Goal: Task Accomplishment & Management: Manage account settings

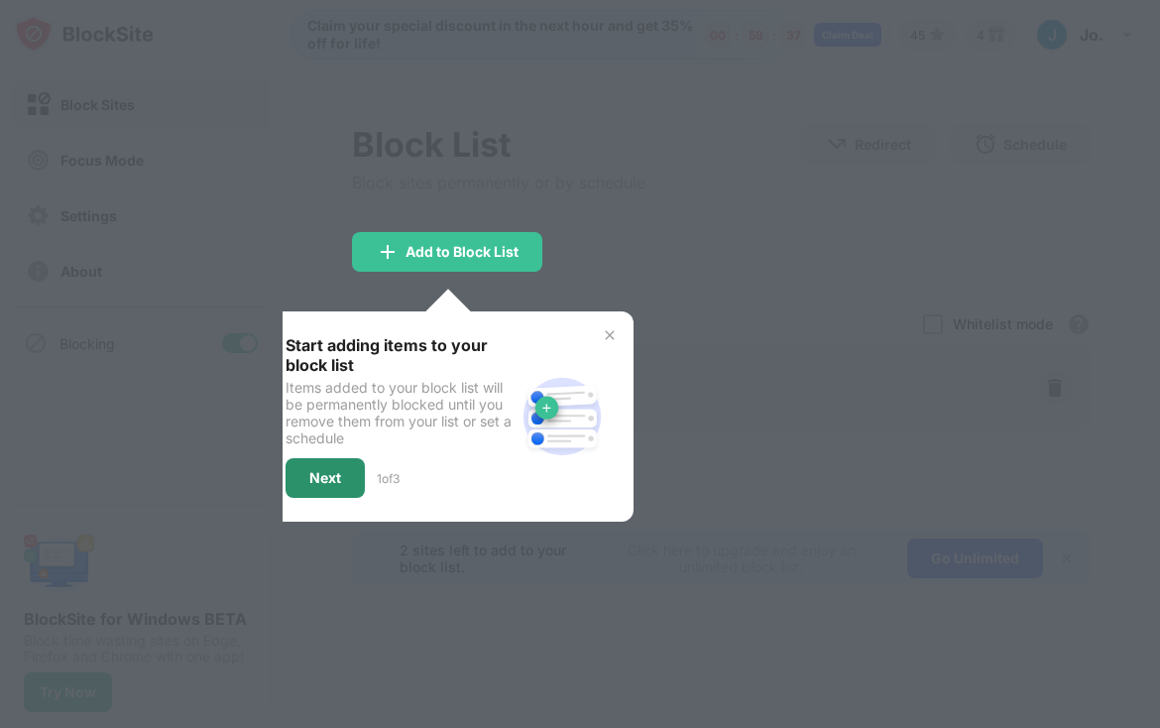
click at [335, 479] on div "Next" at bounding box center [325, 478] width 32 height 16
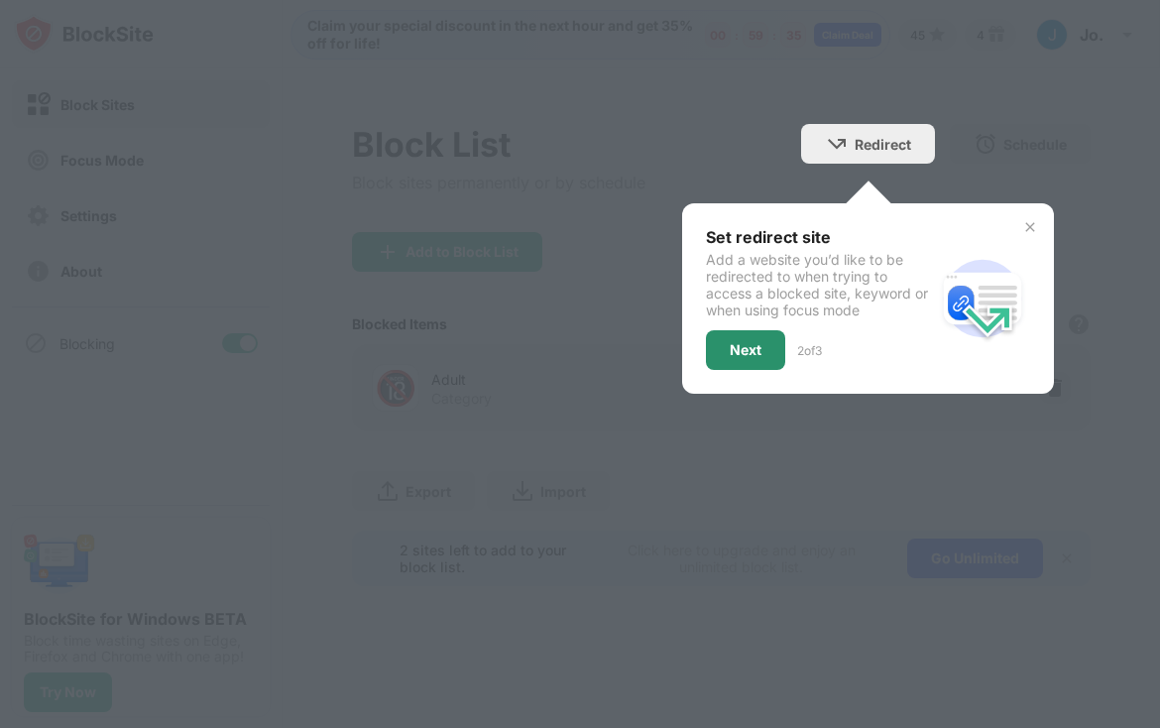
click at [748, 356] on div "Next" at bounding box center [746, 350] width 32 height 16
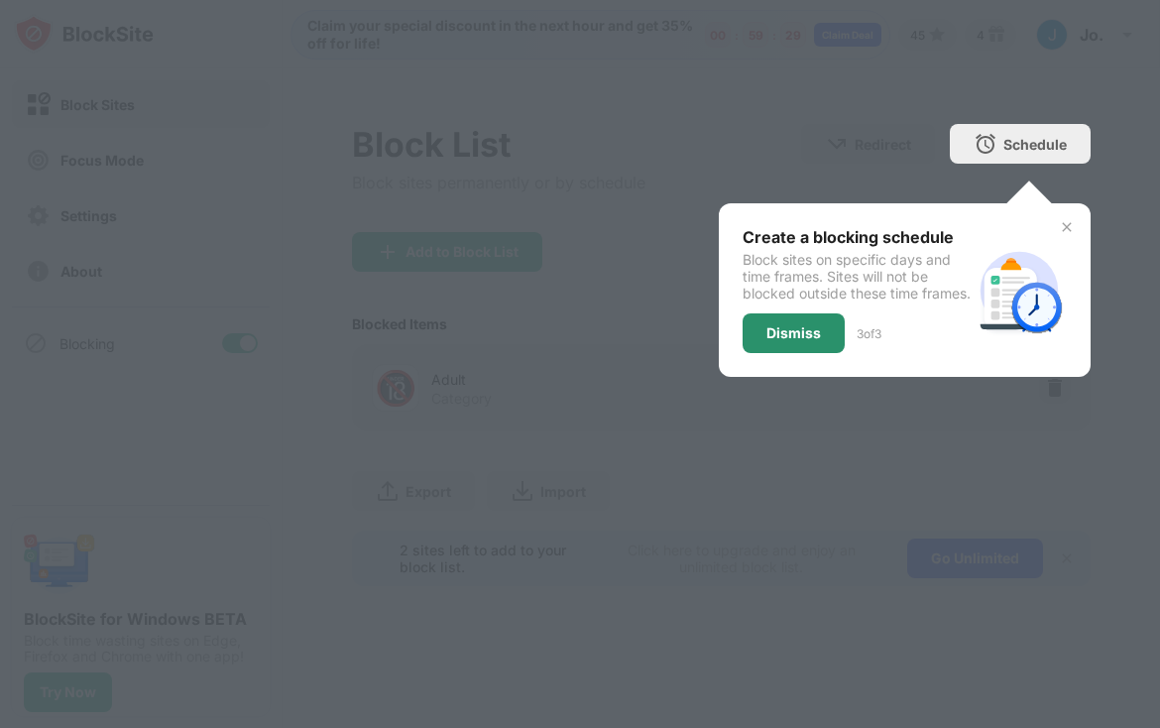
click at [811, 341] on div "Dismiss" at bounding box center [793, 333] width 55 height 16
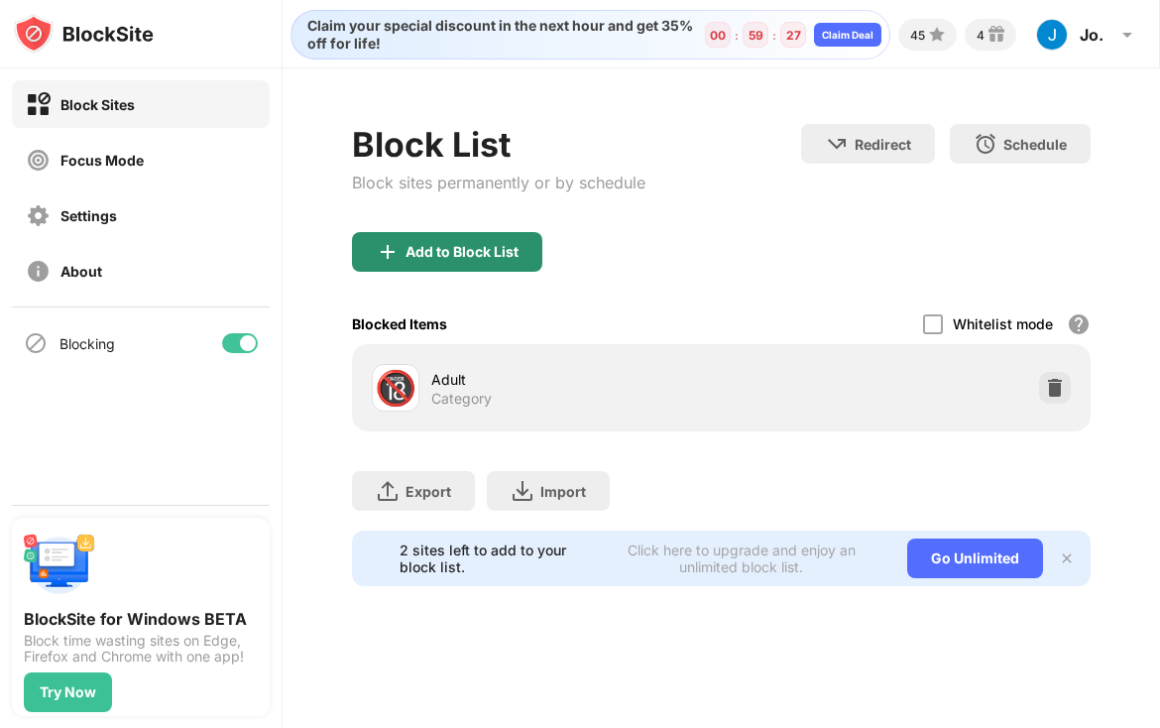
click at [455, 257] on div "Add to Block List" at bounding box center [461, 252] width 113 height 16
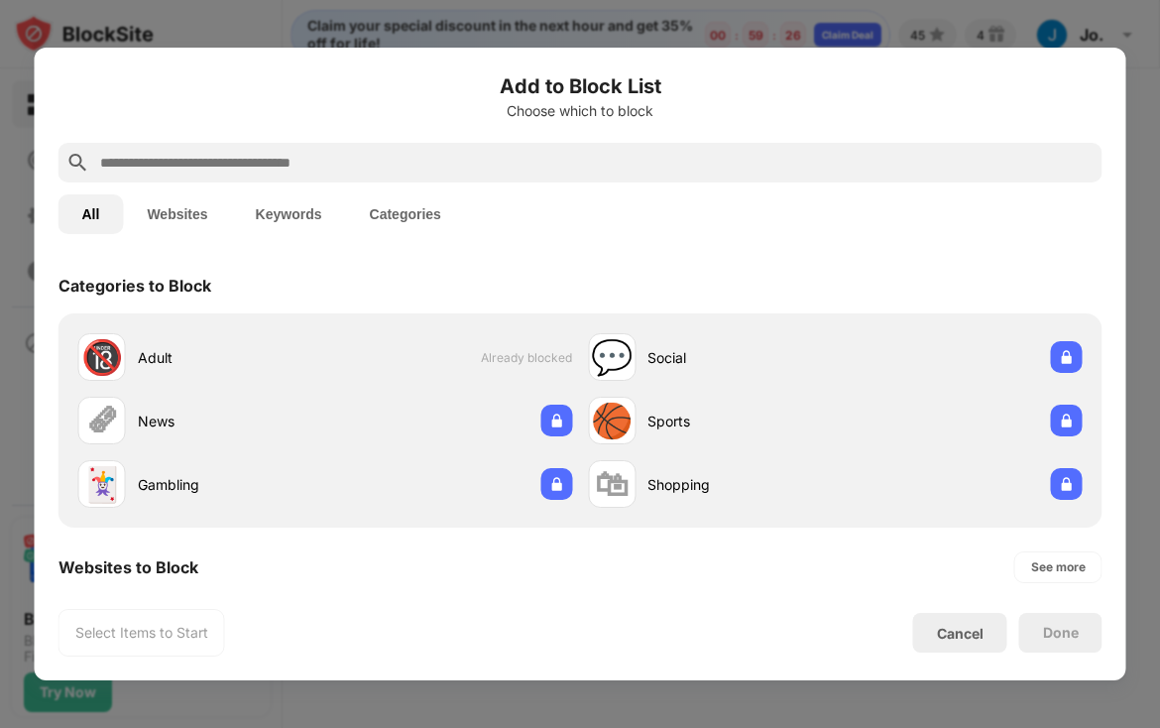
click at [424, 179] on div at bounding box center [580, 163] width 1044 height 40
click at [421, 166] on input "text" at bounding box center [596, 163] width 996 height 24
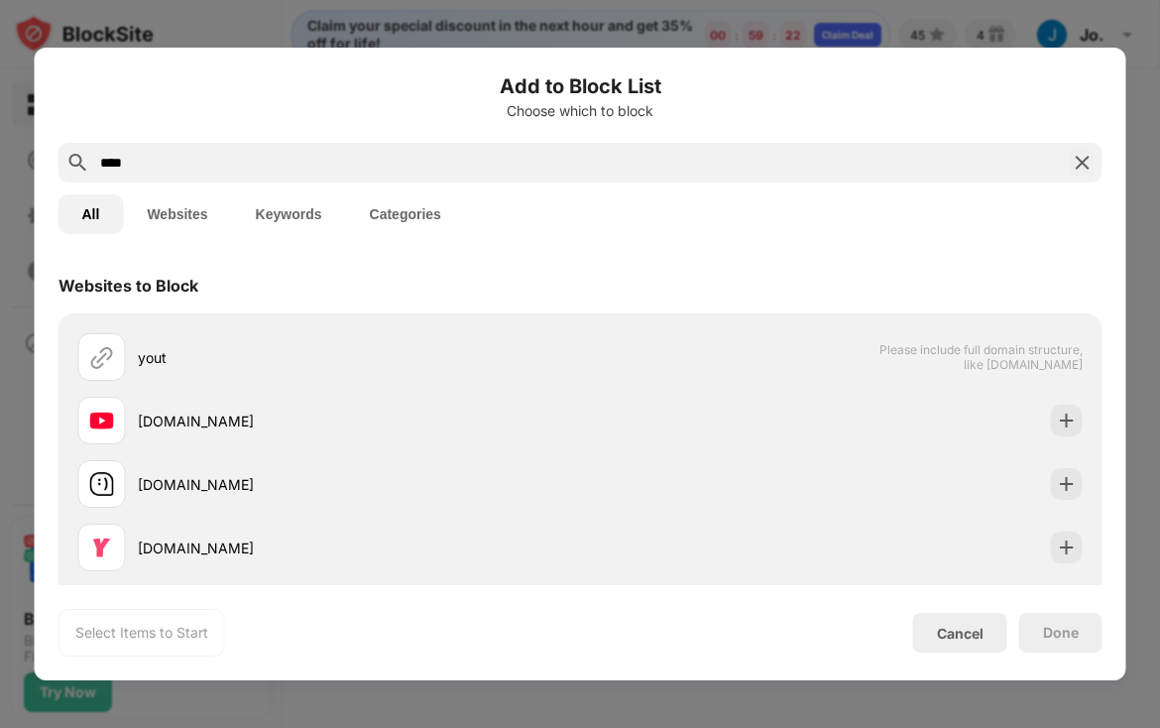
type input "****"
drag, startPoint x: 421, startPoint y: 166, endPoint x: 1071, endPoint y: 422, distance: 698.2
click at [1071, 422] on div "Websites to Block yout Please include full domain structure, like domain.com yo…" at bounding box center [580, 421] width 1091 height 327
click at [1075, 163] on img at bounding box center [1083, 163] width 24 height 24
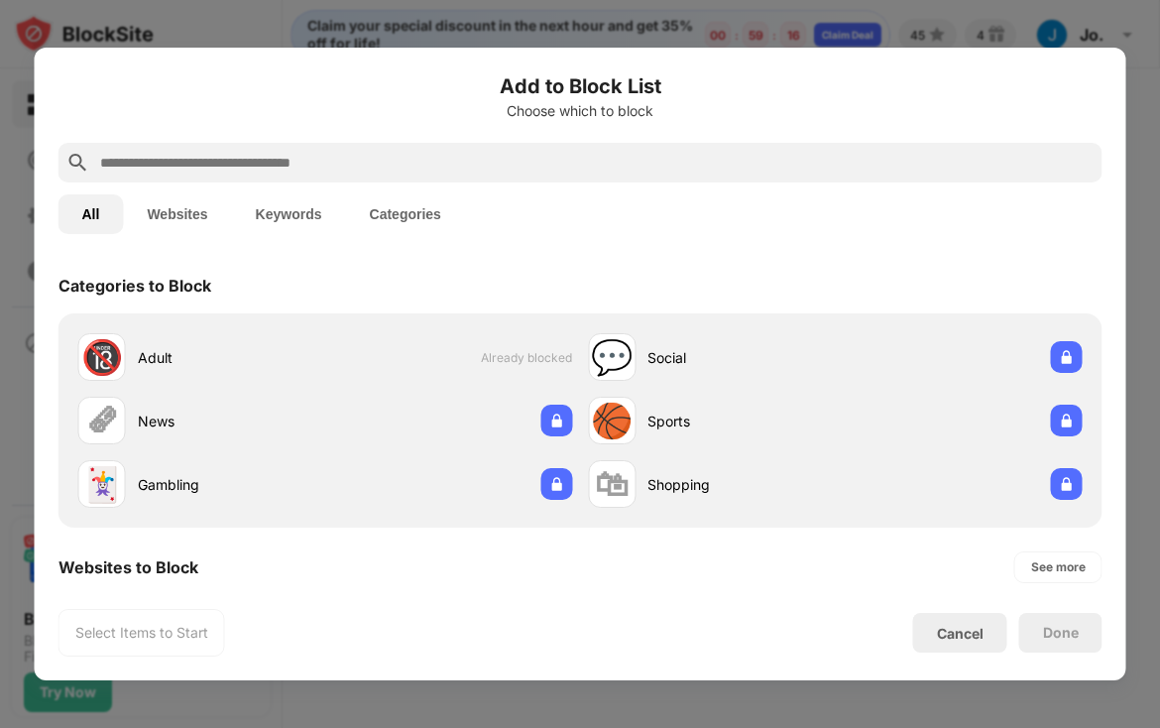
click at [936, 173] on input "text" at bounding box center [596, 163] width 996 height 24
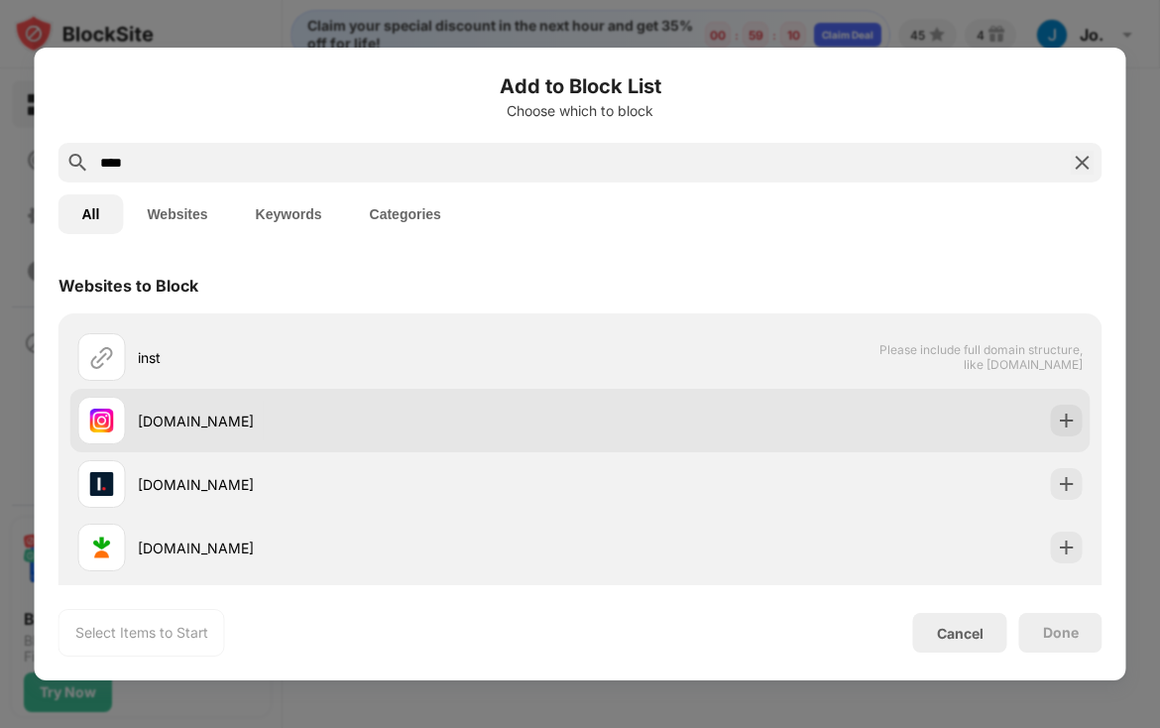
type input "****"
click at [1067, 408] on div at bounding box center [1067, 420] width 32 height 32
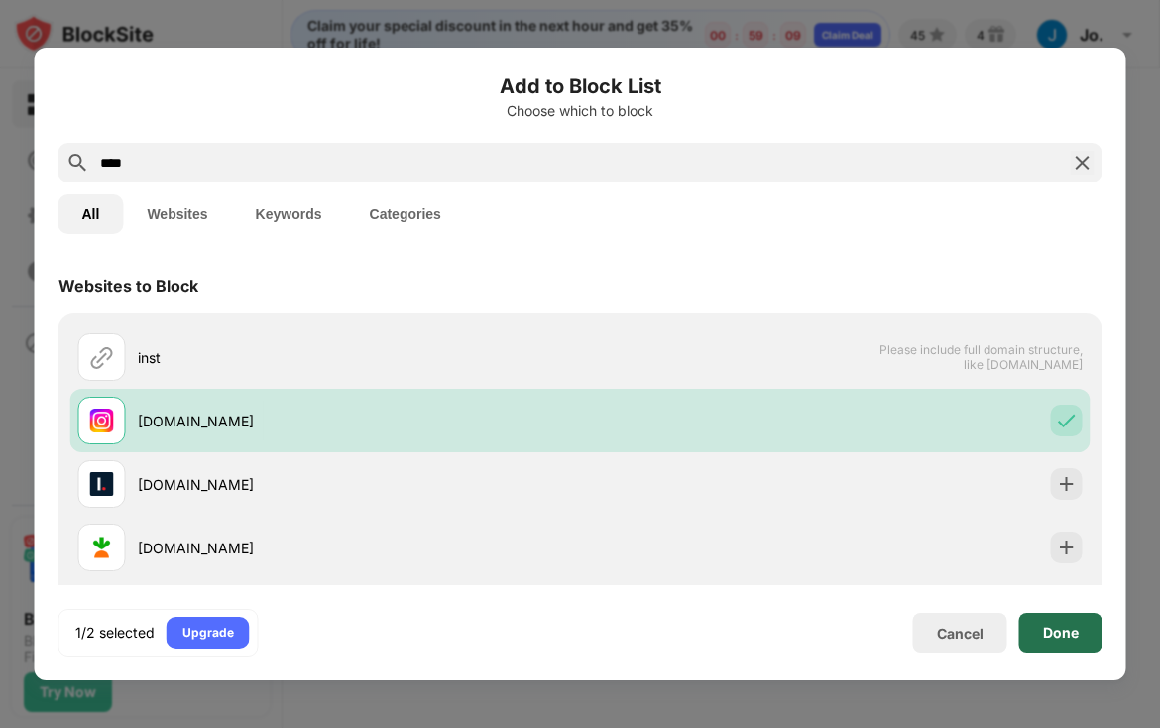
click at [1077, 636] on div "Done" at bounding box center [1061, 632] width 36 height 16
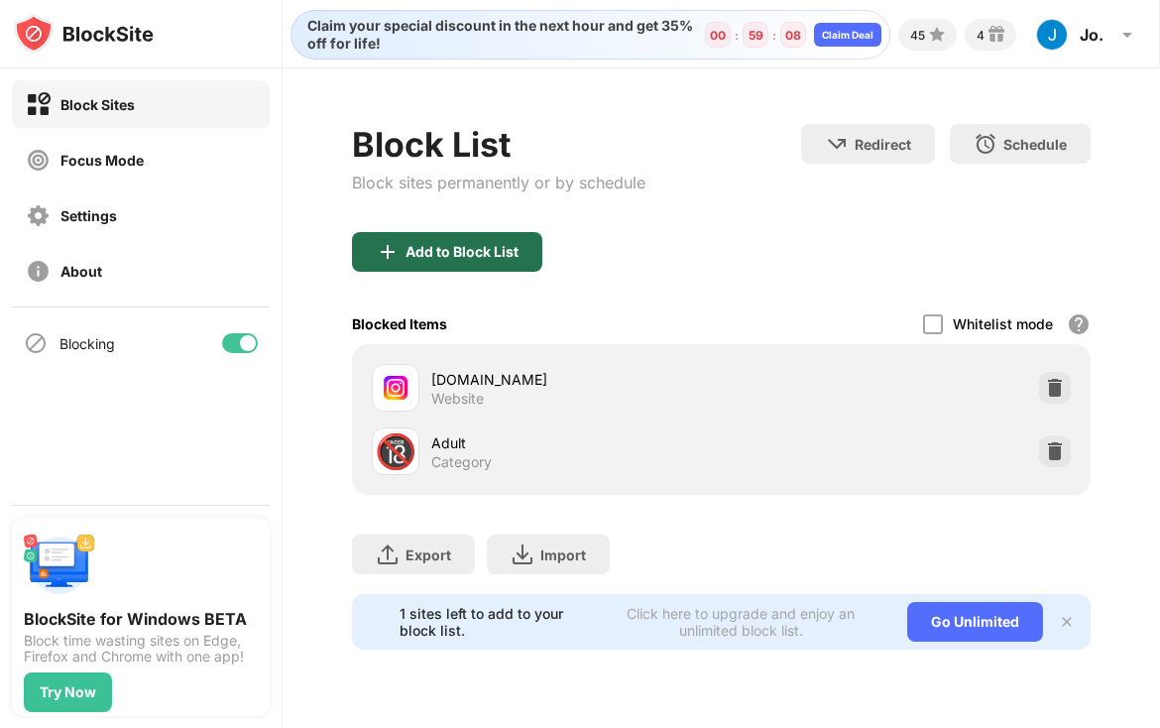
click at [500, 244] on div "Add to Block List" at bounding box center [461, 252] width 113 height 16
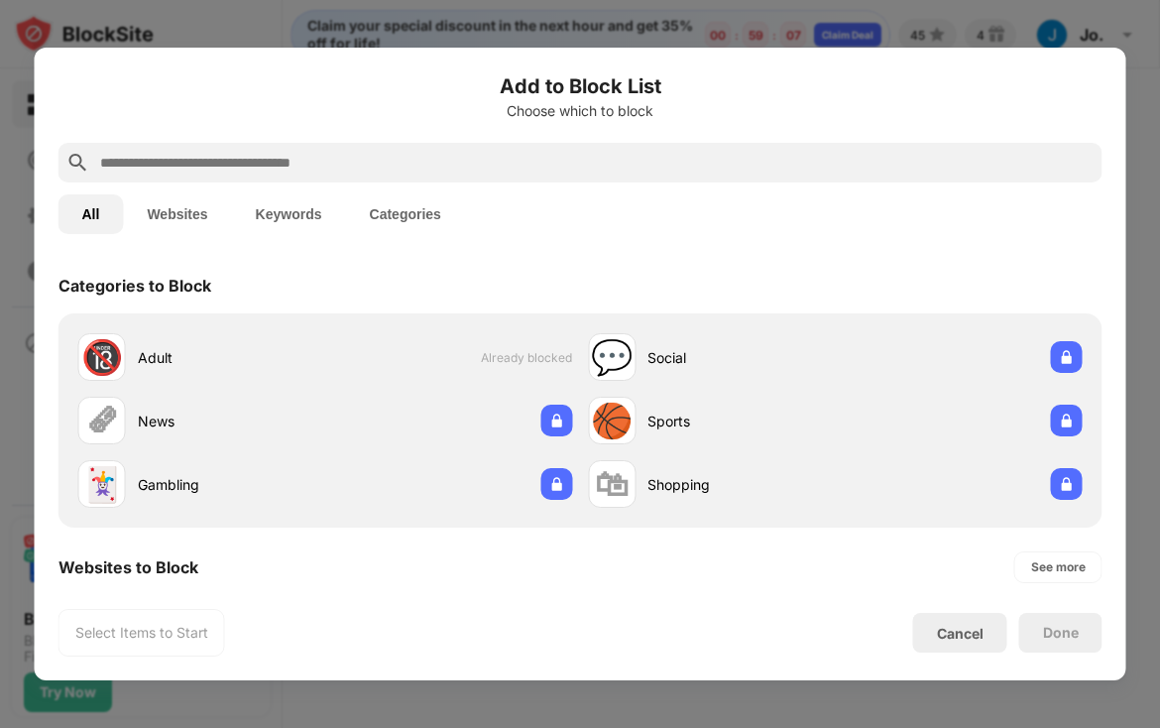
click at [310, 169] on input "text" at bounding box center [596, 163] width 996 height 24
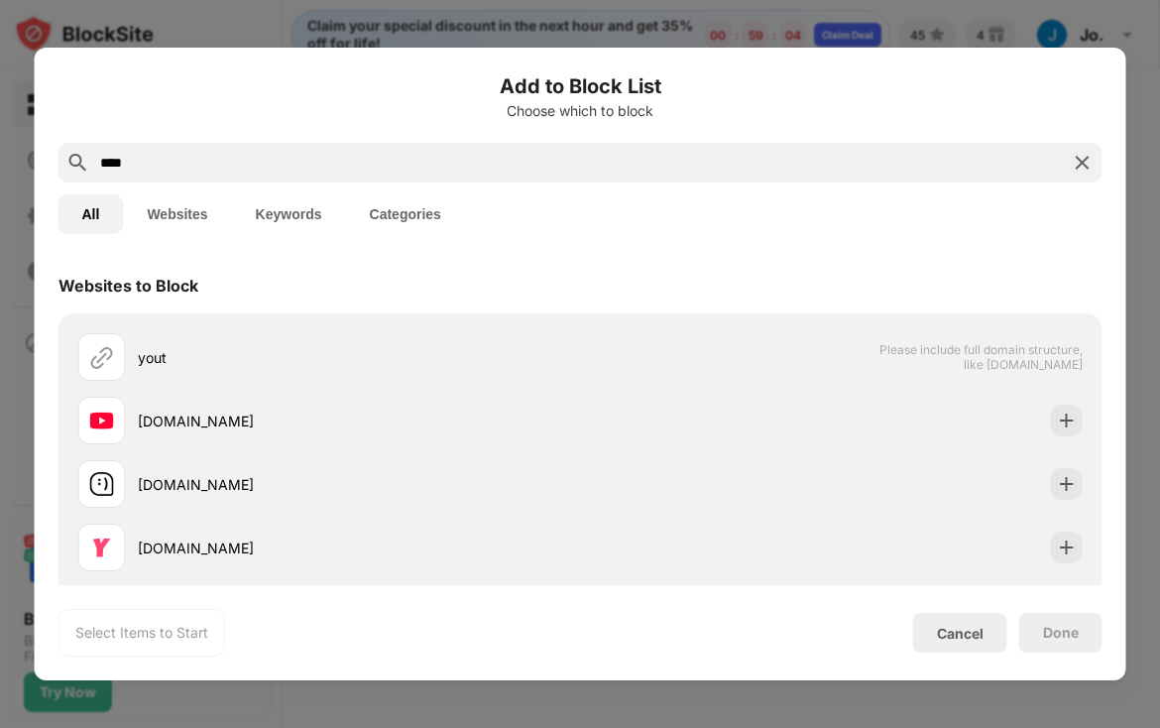
drag, startPoint x: 310, startPoint y: 169, endPoint x: 1067, endPoint y: 423, distance: 798.1
click at [1067, 423] on div "Websites to Block yout Please include full domain structure, like domain.com yo…" at bounding box center [580, 421] width 1091 height 327
click at [205, 170] on input "****" at bounding box center [580, 163] width 964 height 24
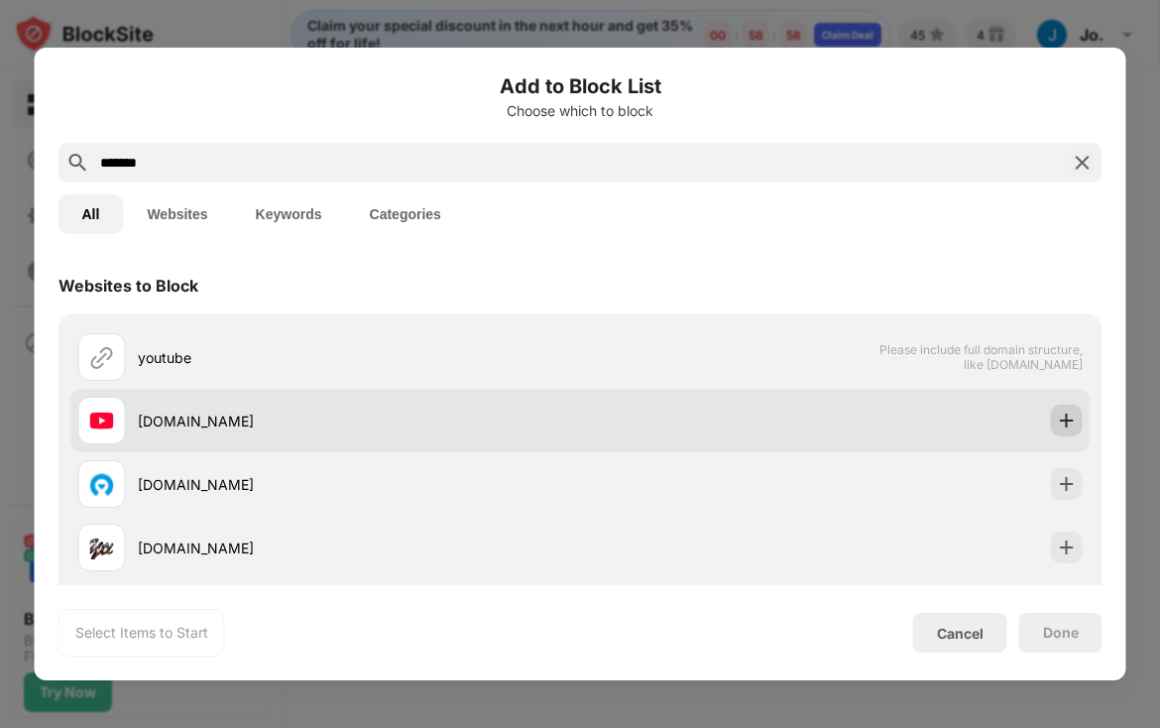
type input "*******"
click at [1069, 418] on img at bounding box center [1067, 420] width 20 height 20
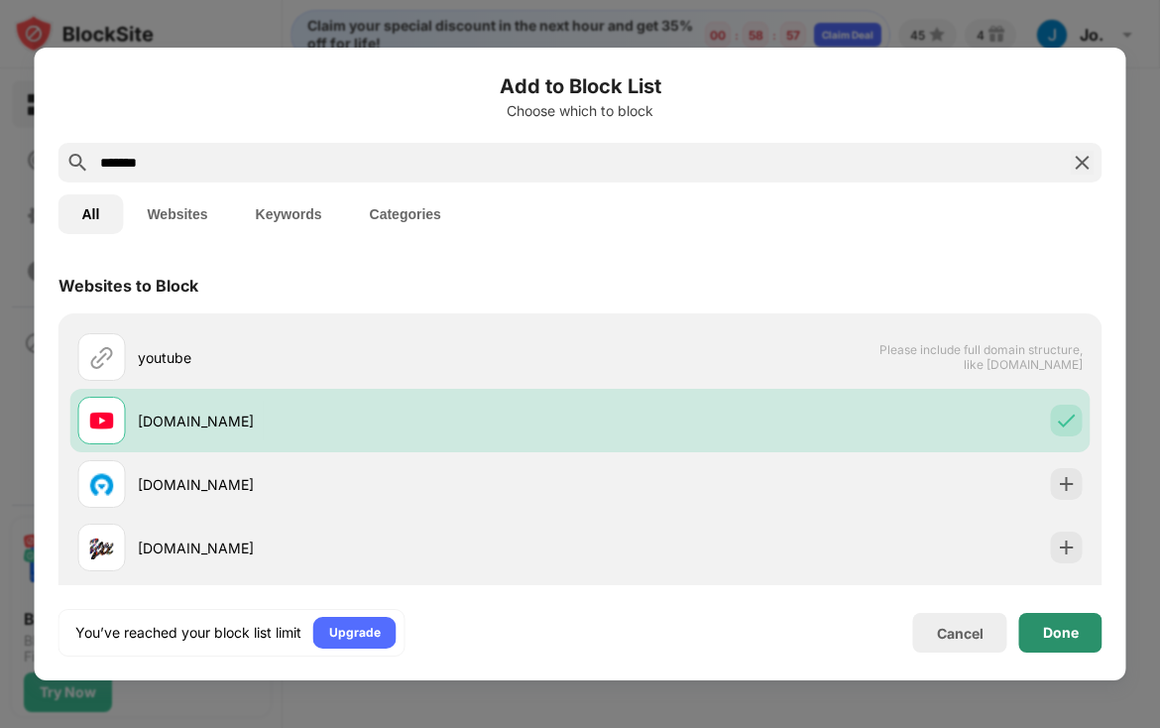
click at [1075, 643] on div "Done" at bounding box center [1060, 633] width 83 height 40
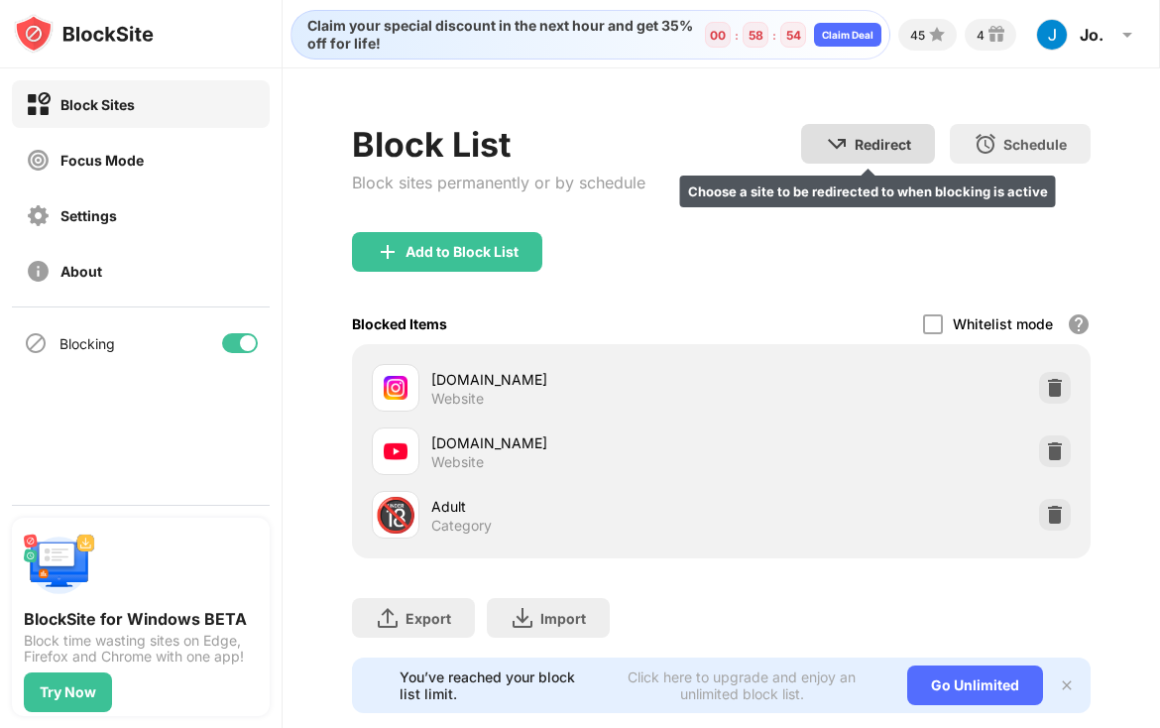
click at [888, 127] on div "Redirect Choose a site to be redirected to when blocking is active" at bounding box center [868, 144] width 134 height 40
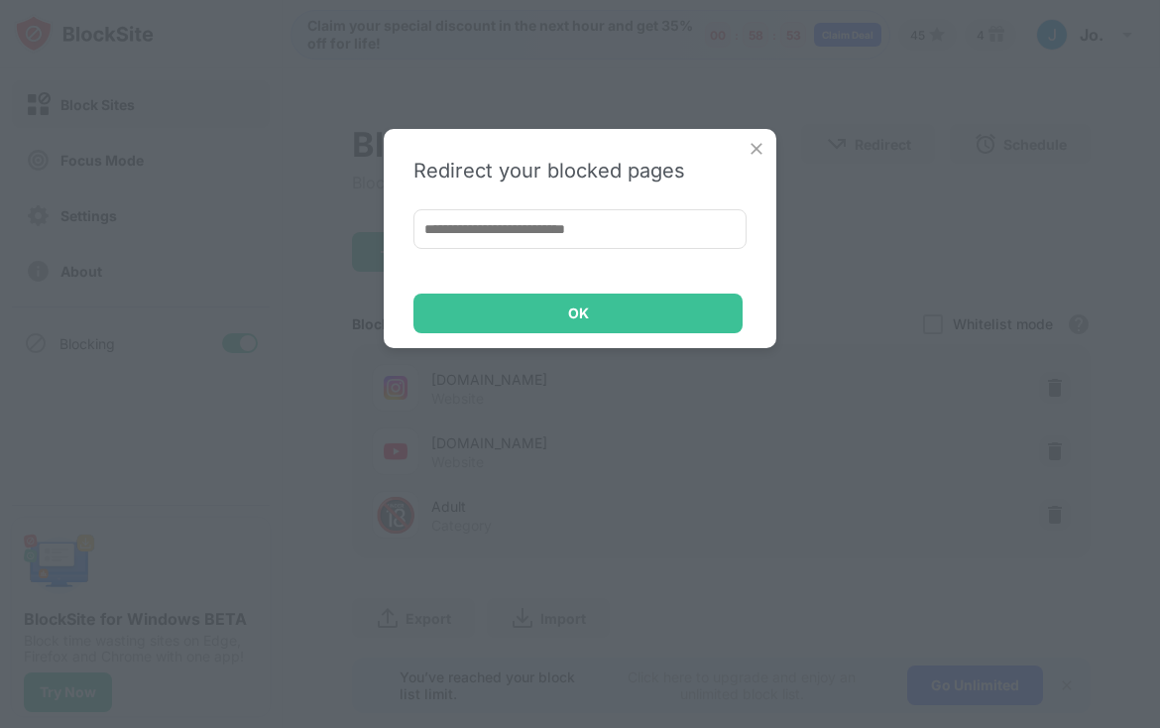
click at [548, 238] on input at bounding box center [579, 229] width 333 height 40
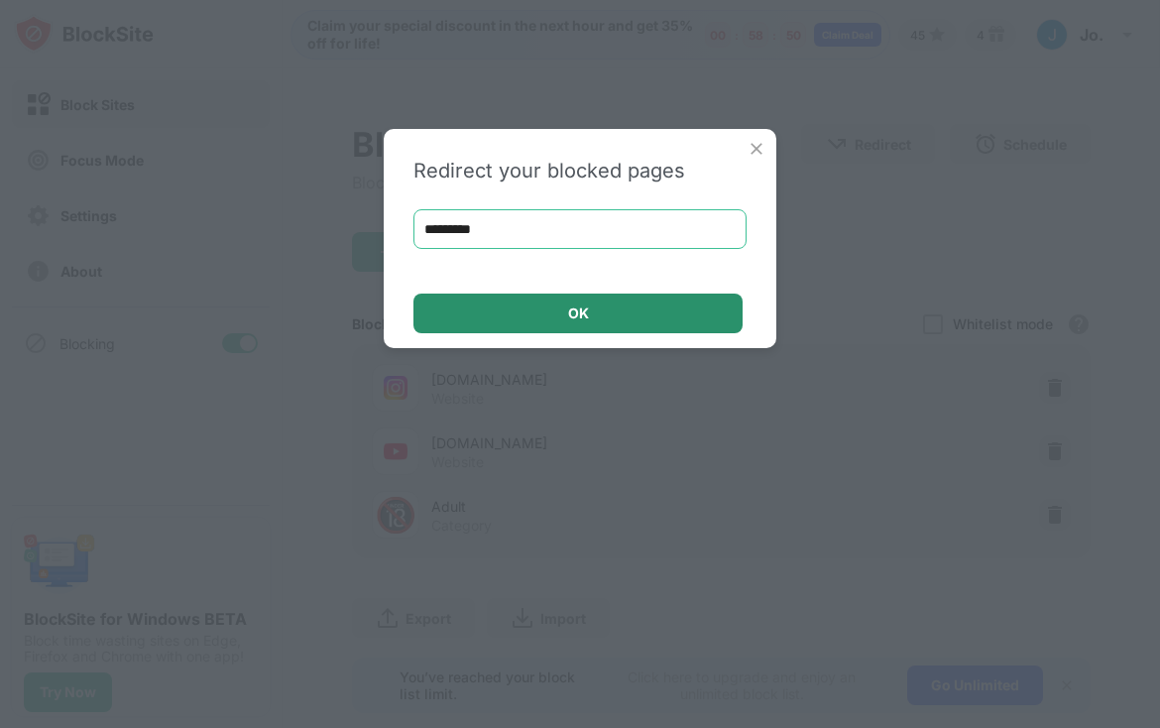
type input "*********"
click at [605, 311] on div "OK" at bounding box center [577, 313] width 329 height 40
